Goal: Browse casually

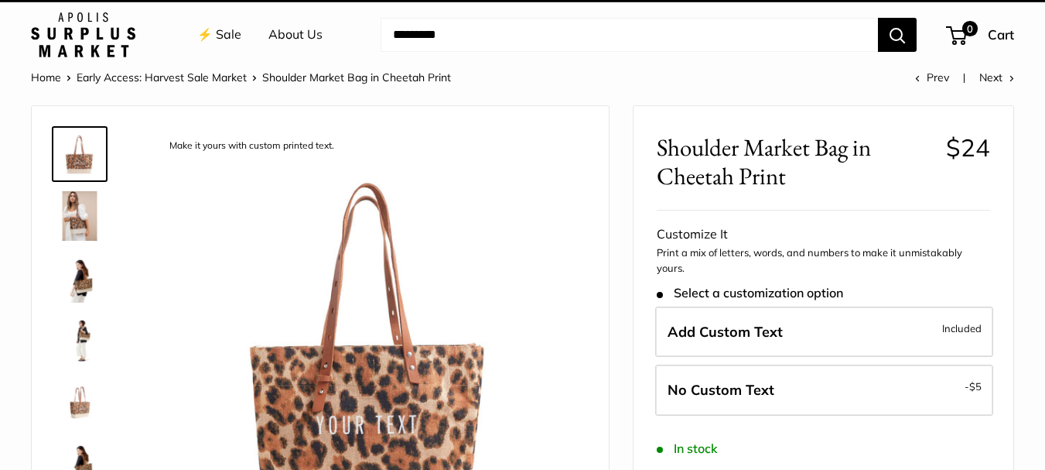
scroll to position [77, 0]
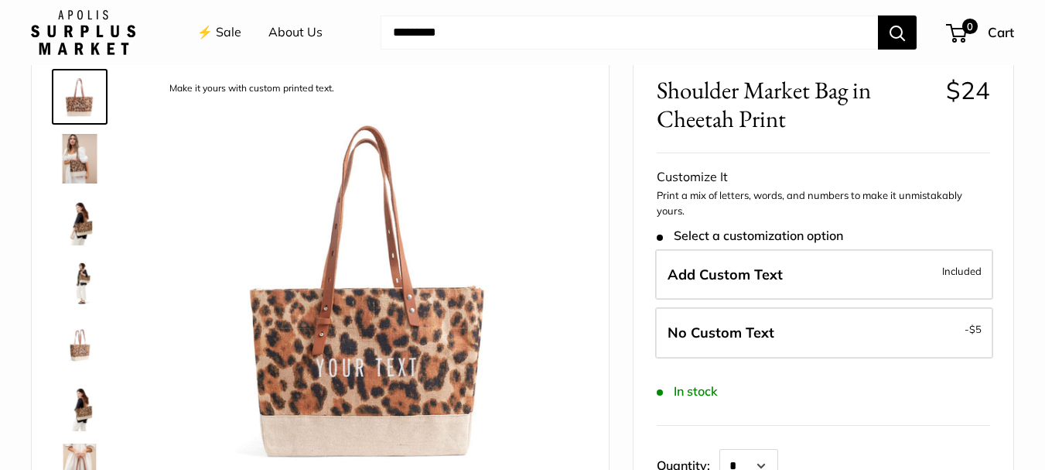
click at [73, 154] on img at bounding box center [80, 159] width 50 height 50
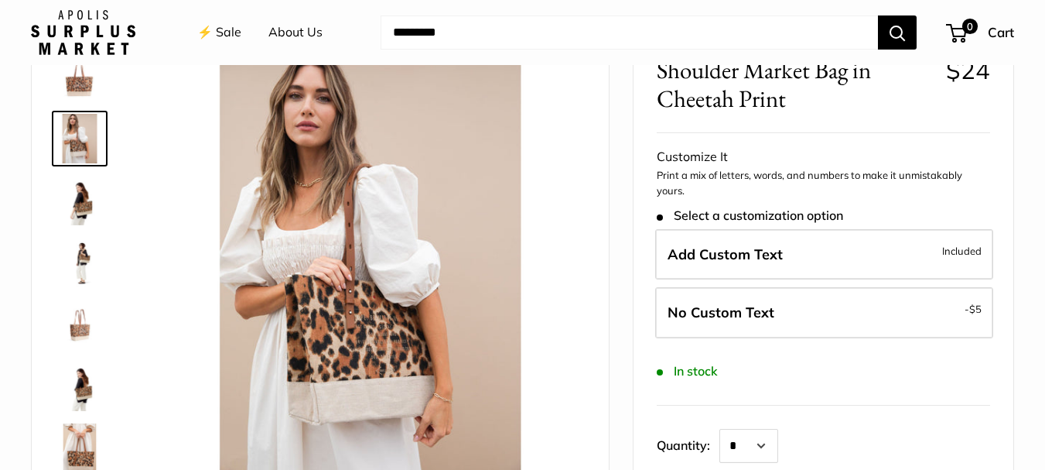
scroll to position [103, 0]
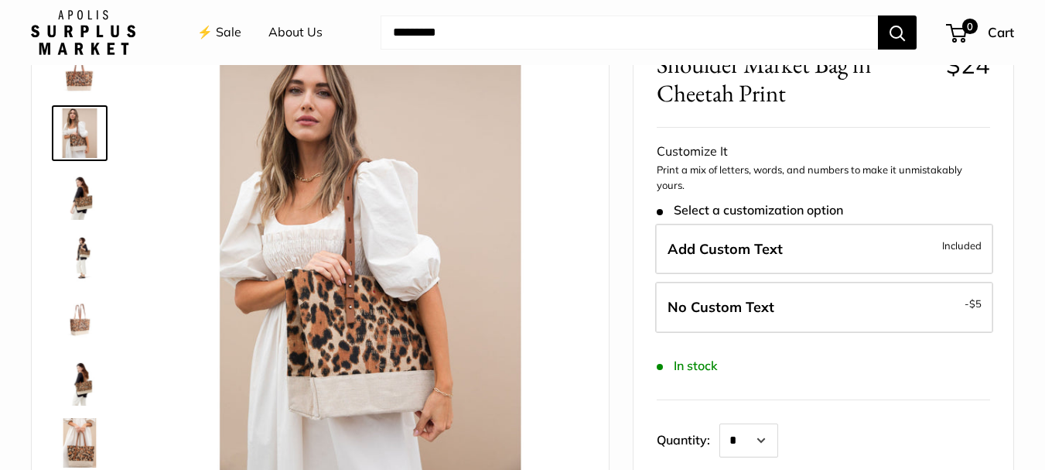
click at [84, 264] on img at bounding box center [80, 257] width 50 height 50
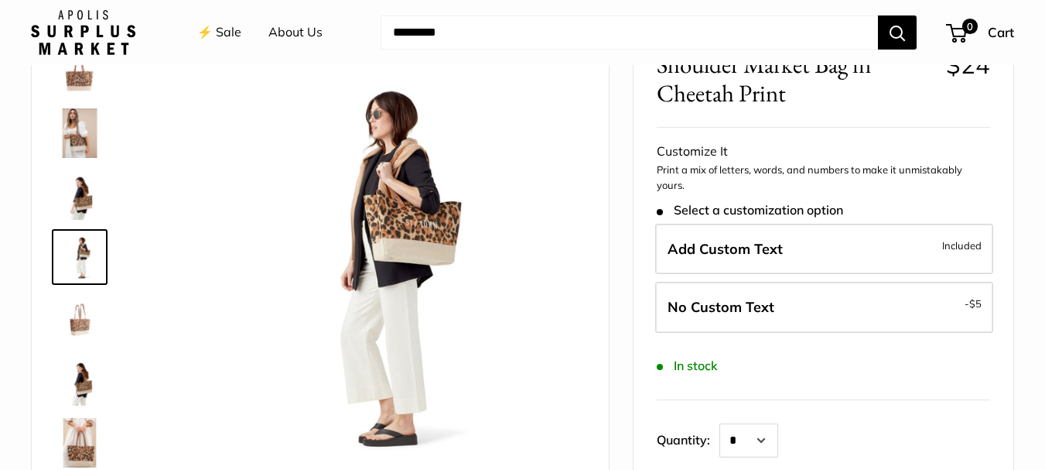
click at [84, 336] on img at bounding box center [80, 319] width 50 height 50
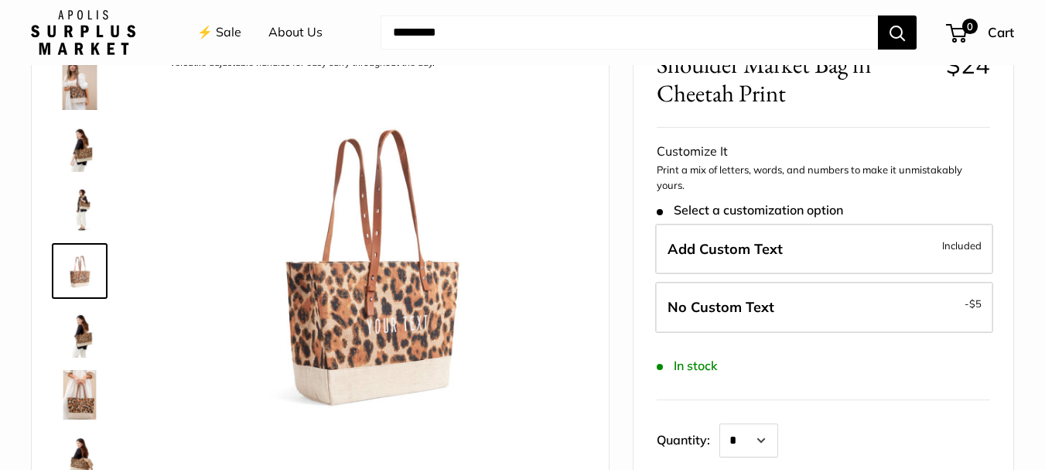
click at [80, 401] on img at bounding box center [80, 395] width 50 height 50
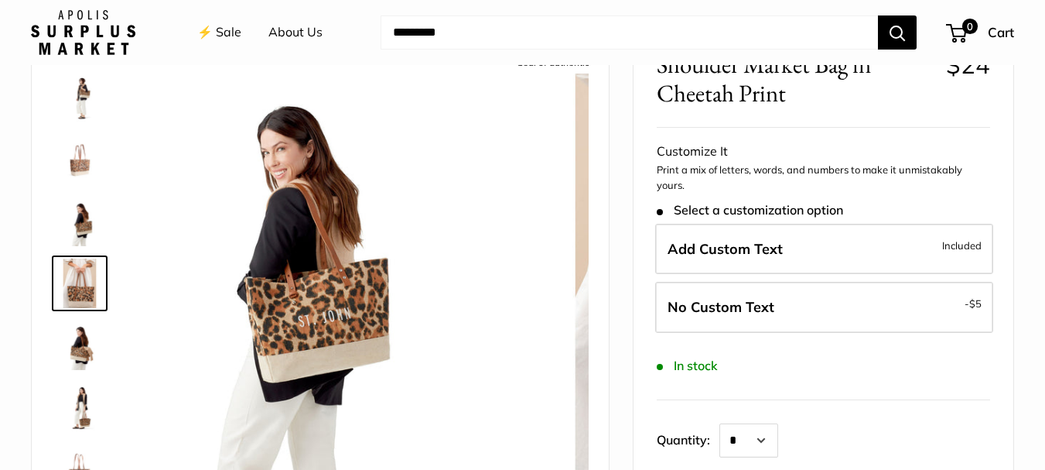
scroll to position [172, 0]
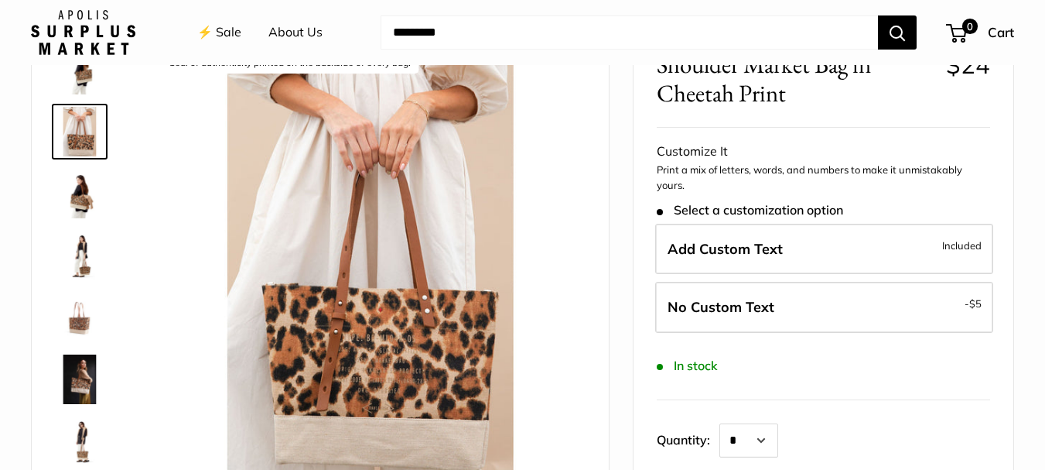
click at [75, 325] on img at bounding box center [80, 318] width 50 height 50
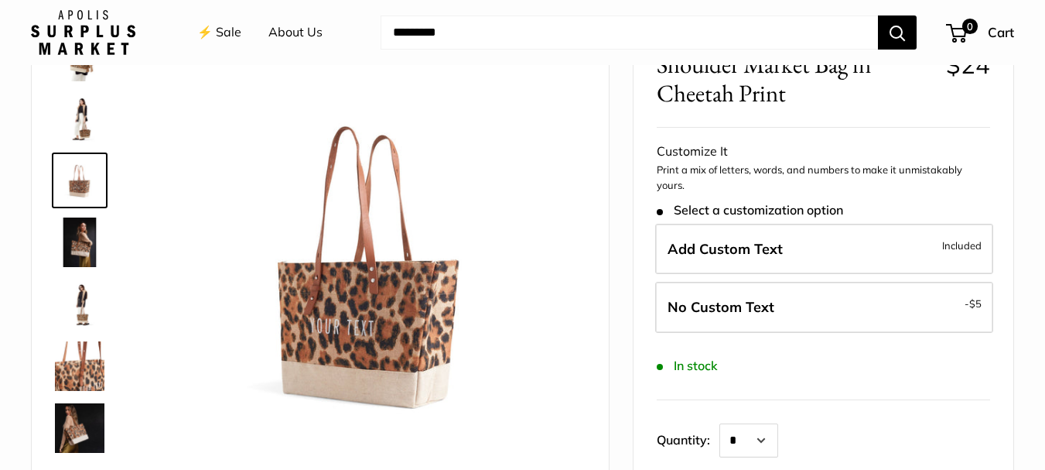
scroll to position [466, 0]
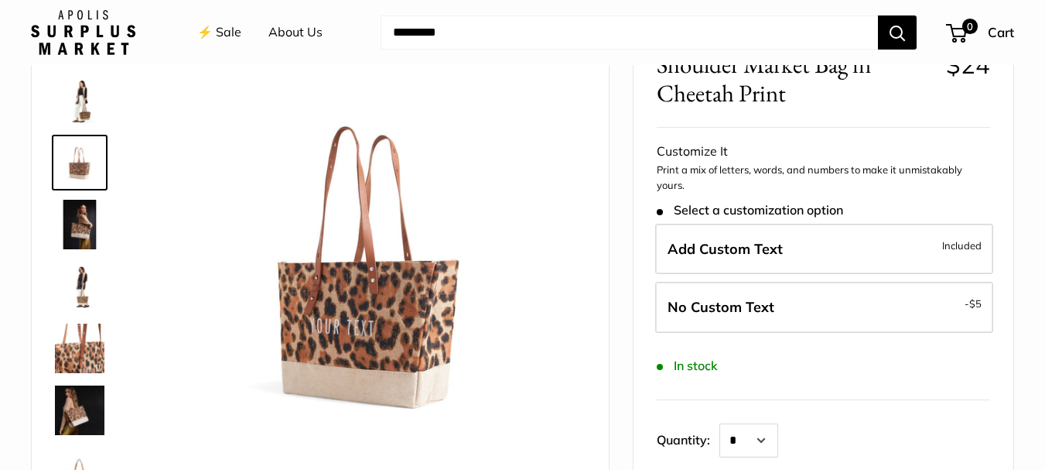
click at [80, 401] on img at bounding box center [80, 410] width 50 height 50
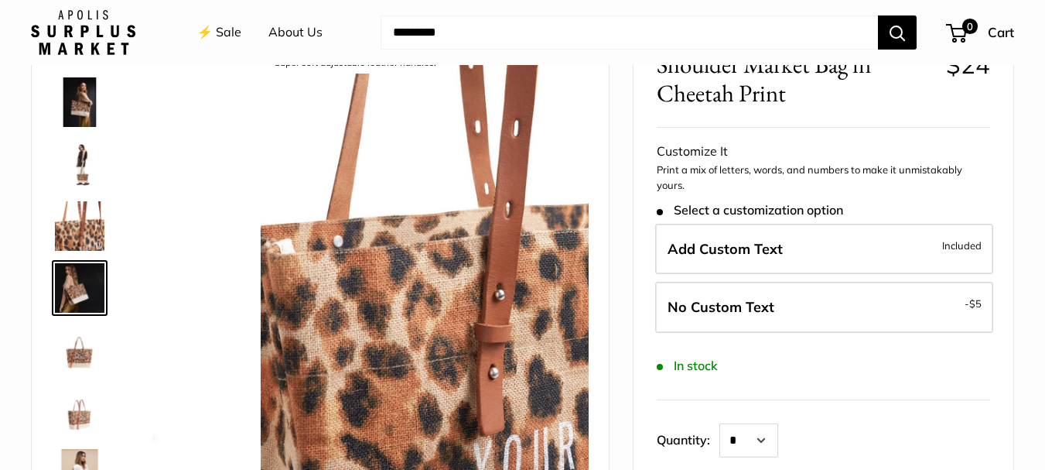
scroll to position [605, 0]
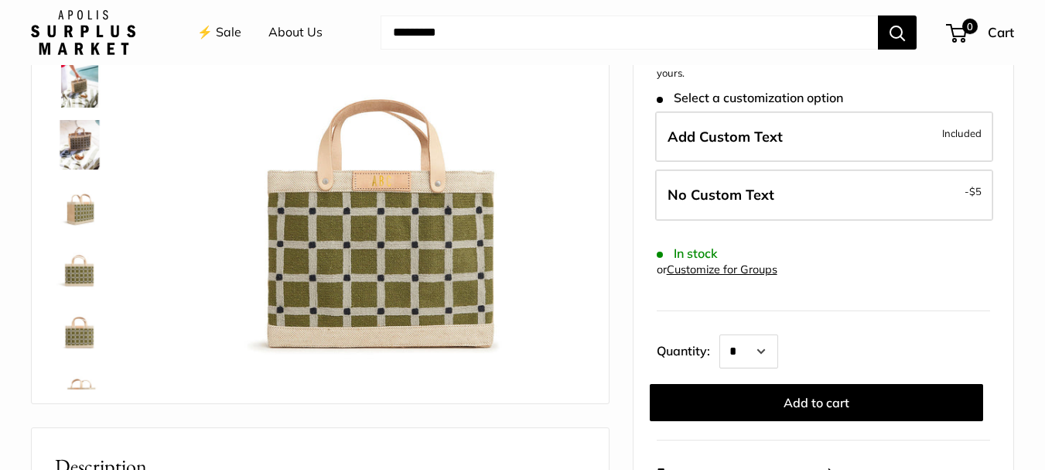
scroll to position [217, 0]
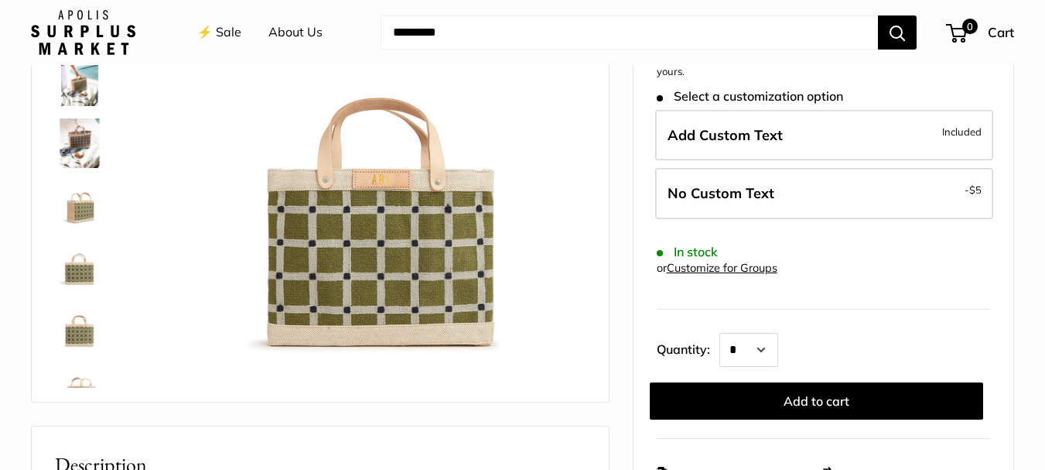
click at [81, 212] on img at bounding box center [80, 205] width 50 height 50
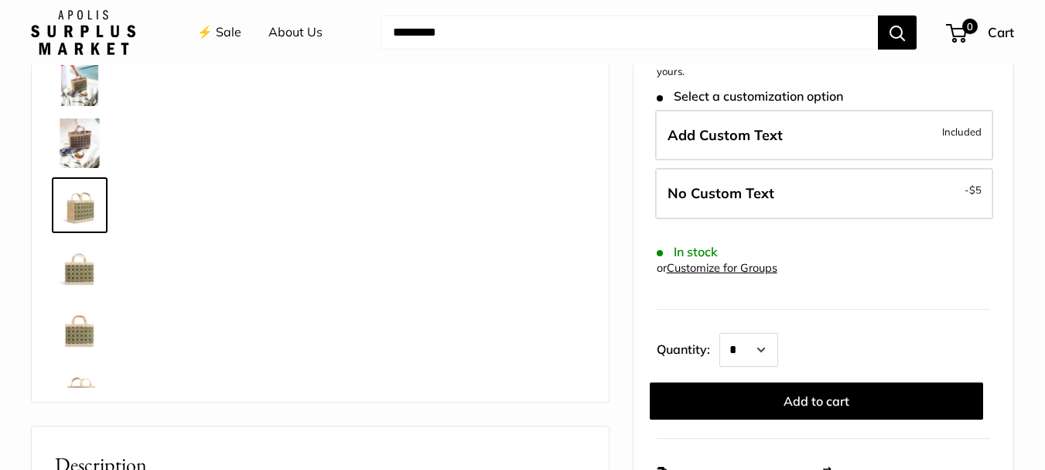
scroll to position [48, 0]
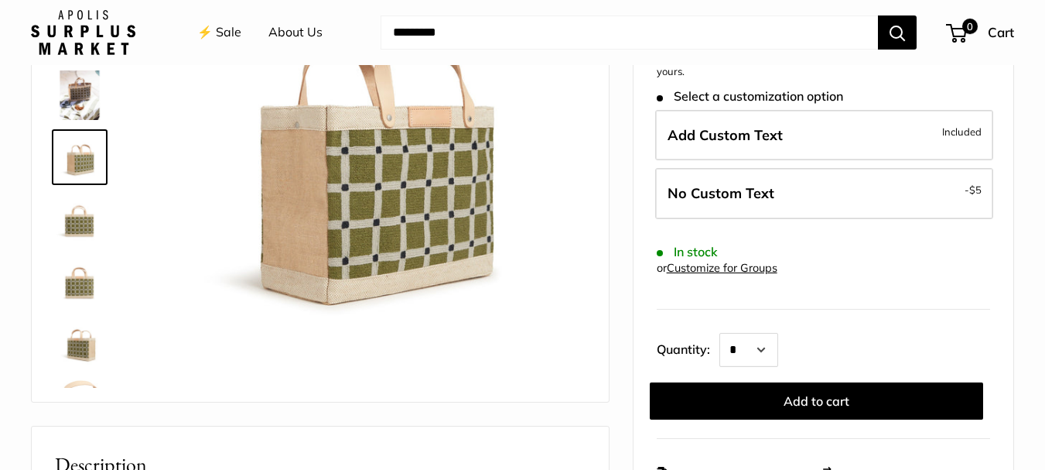
click at [80, 85] on img at bounding box center [80, 95] width 50 height 50
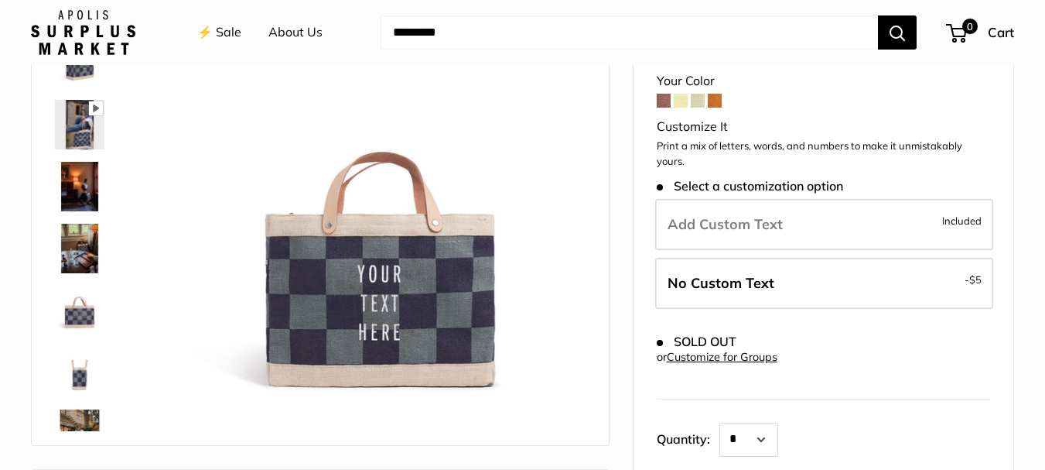
scroll to position [186, 0]
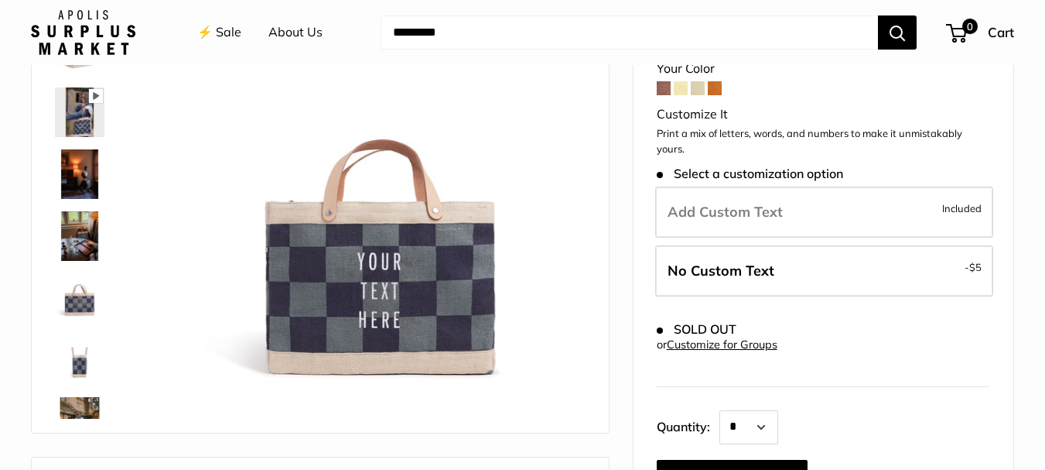
click at [714, 95] on span at bounding box center [715, 88] width 14 height 14
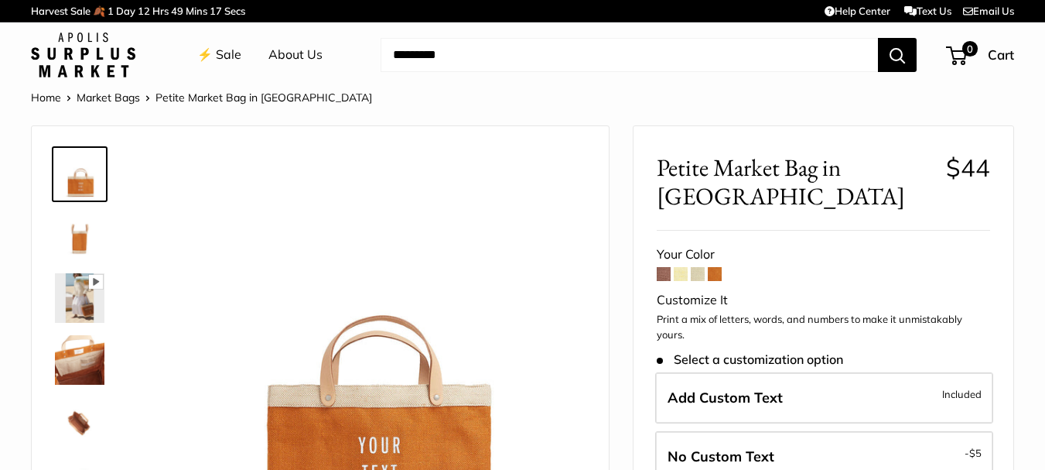
click at [697, 267] on span at bounding box center [698, 274] width 14 height 14
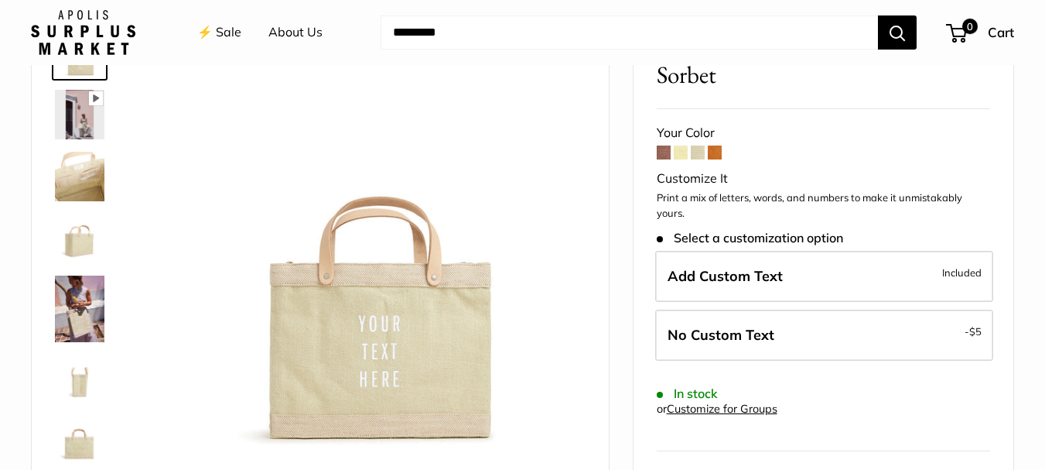
scroll to position [134, 0]
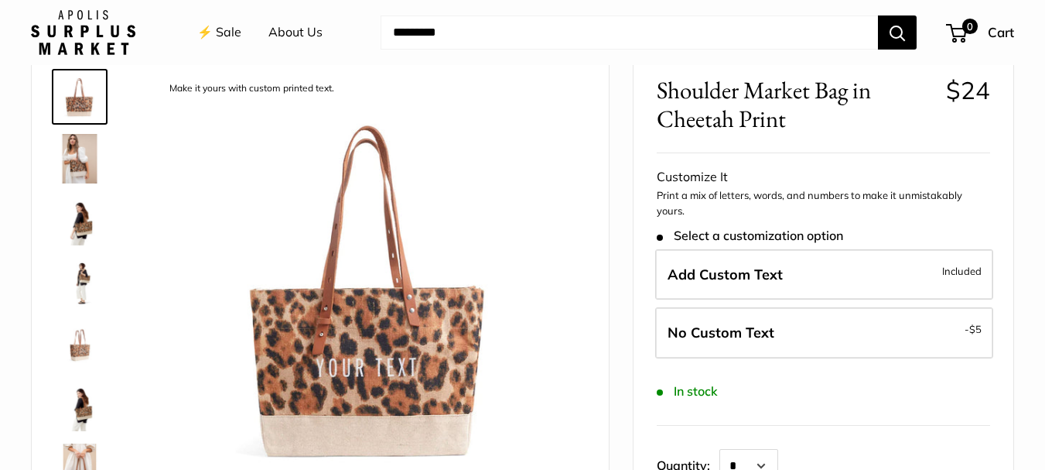
scroll to position [83, 0]
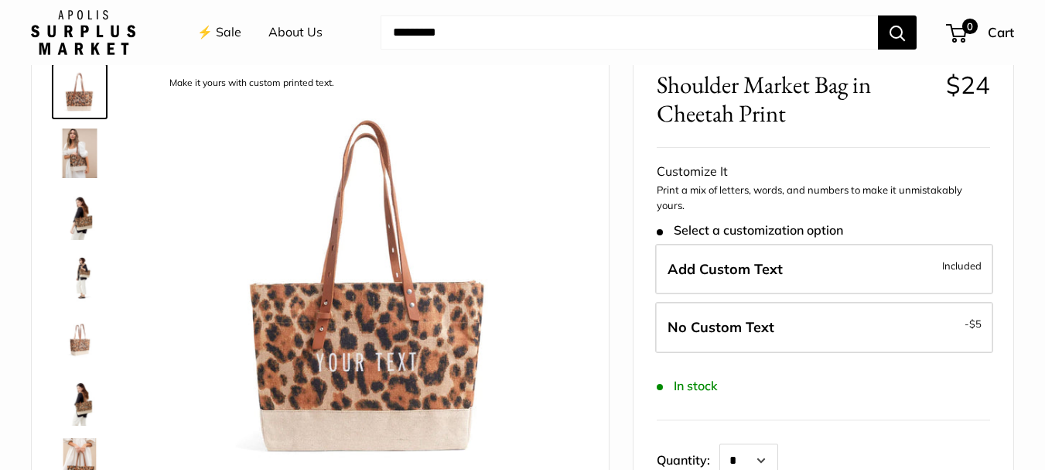
click at [80, 209] on img at bounding box center [80, 215] width 50 height 50
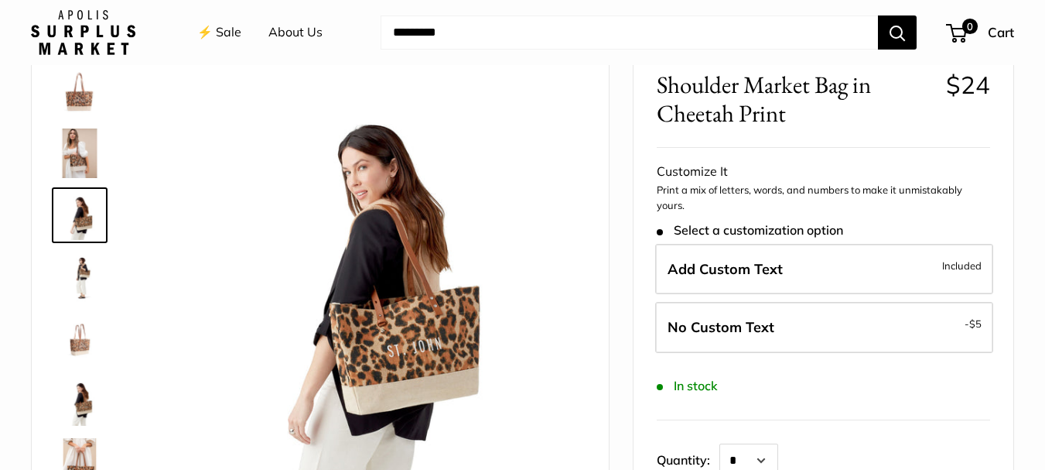
click at [91, 414] on img at bounding box center [80, 401] width 50 height 50
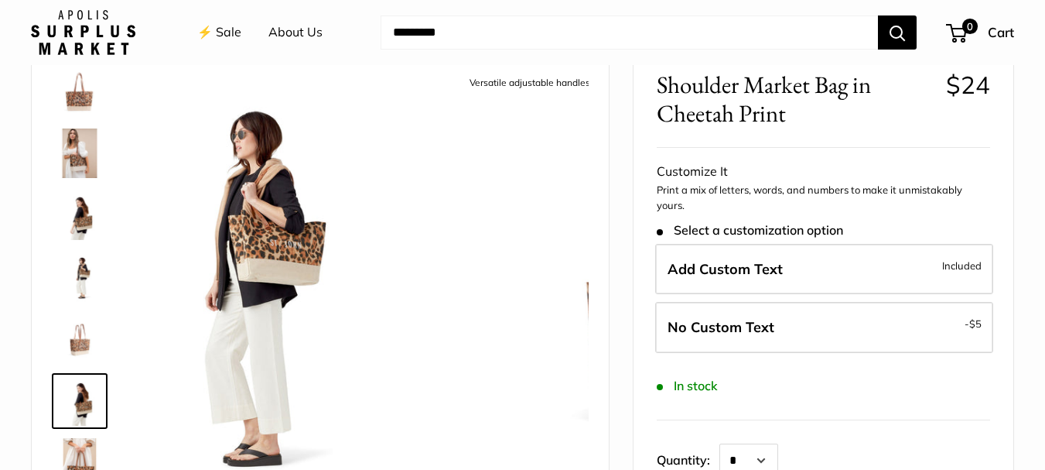
scroll to position [110, 0]
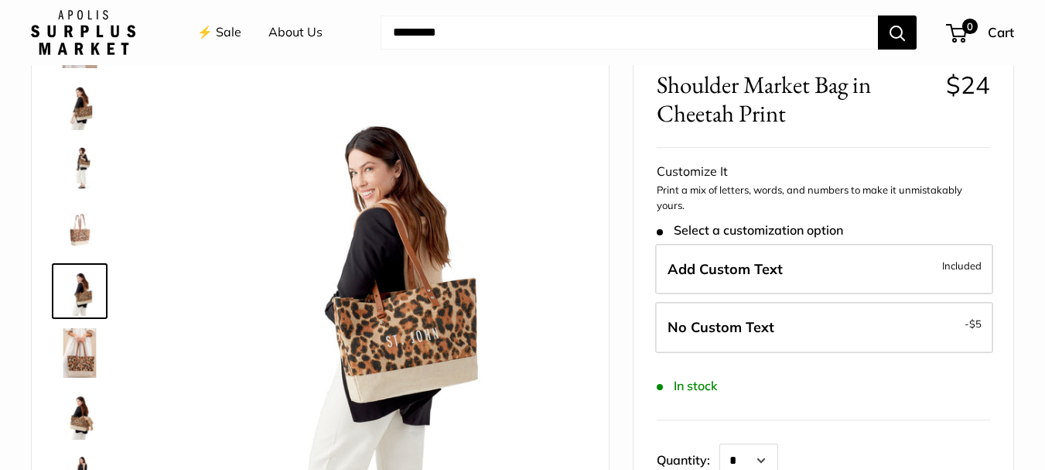
click at [87, 110] on img at bounding box center [80, 105] width 50 height 50
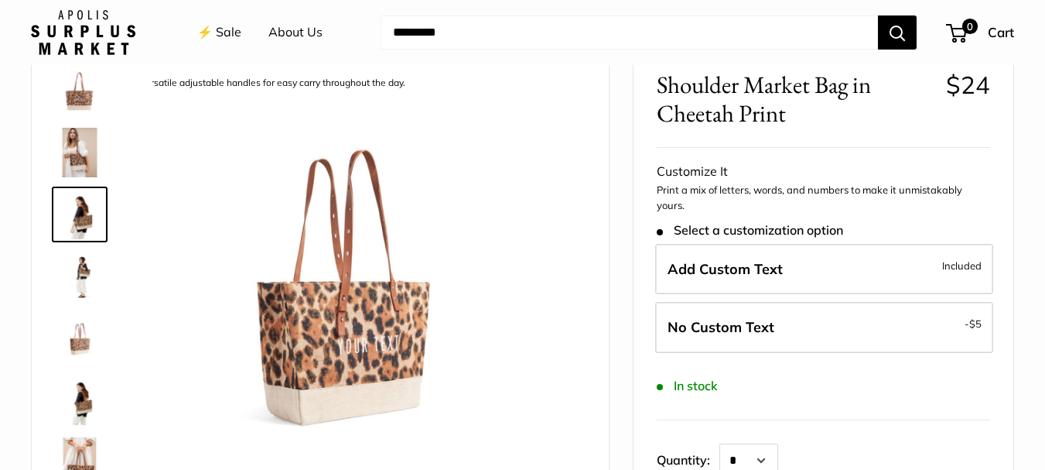
scroll to position [0, 0]
